Goal: Complete application form

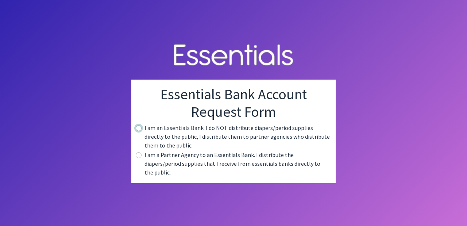
click at [136, 131] on input "radio" at bounding box center [139, 128] width 6 height 6
radio input "true"
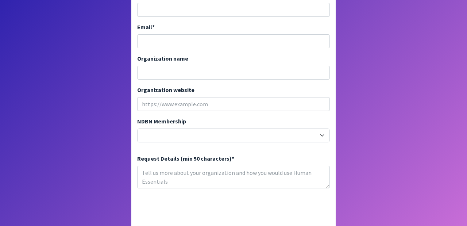
scroll to position [254, 0]
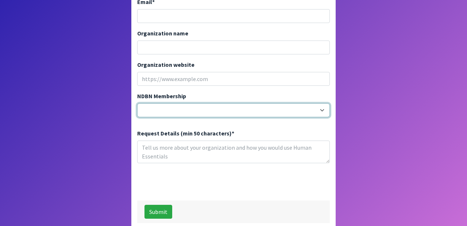
click at [291, 103] on select "20040 - (914) Cares 12001 - A Baby Center 19003 - A Precious Child 21047 - AIO …" at bounding box center [233, 110] width 193 height 14
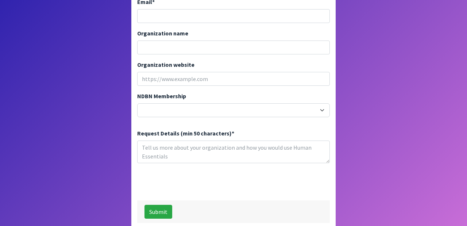
scroll to position [0, 0]
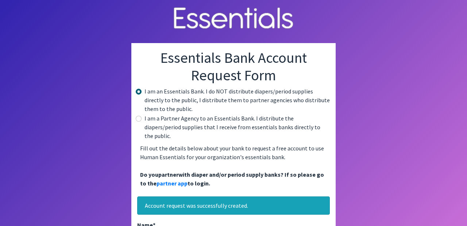
click at [316, 170] on p "Fill out the details below about your bank to request a free account to use Hum…" at bounding box center [233, 166] width 193 height 50
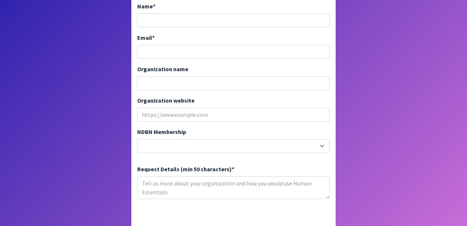
scroll to position [220, 0]
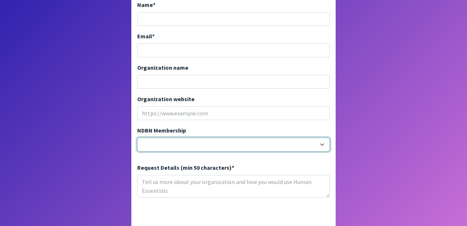
click at [321, 137] on select "20040 - (914) Cares 12001 - A Baby Center 19003 - A Precious Child 21047 - AIO …" at bounding box center [233, 144] width 193 height 14
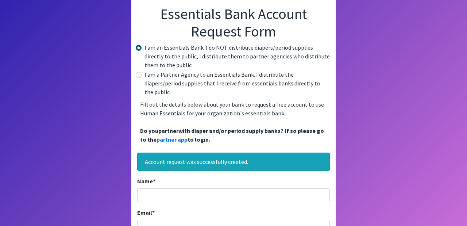
scroll to position [47, 0]
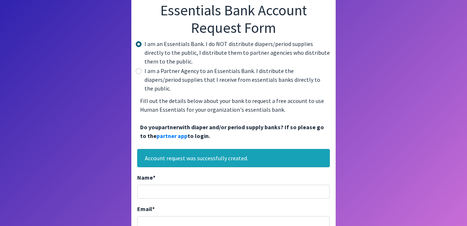
click at [224, 105] on p "Fill out the details below about your bank to request a free account to use Hum…" at bounding box center [233, 118] width 193 height 50
